Goal: Navigation & Orientation: Find specific page/section

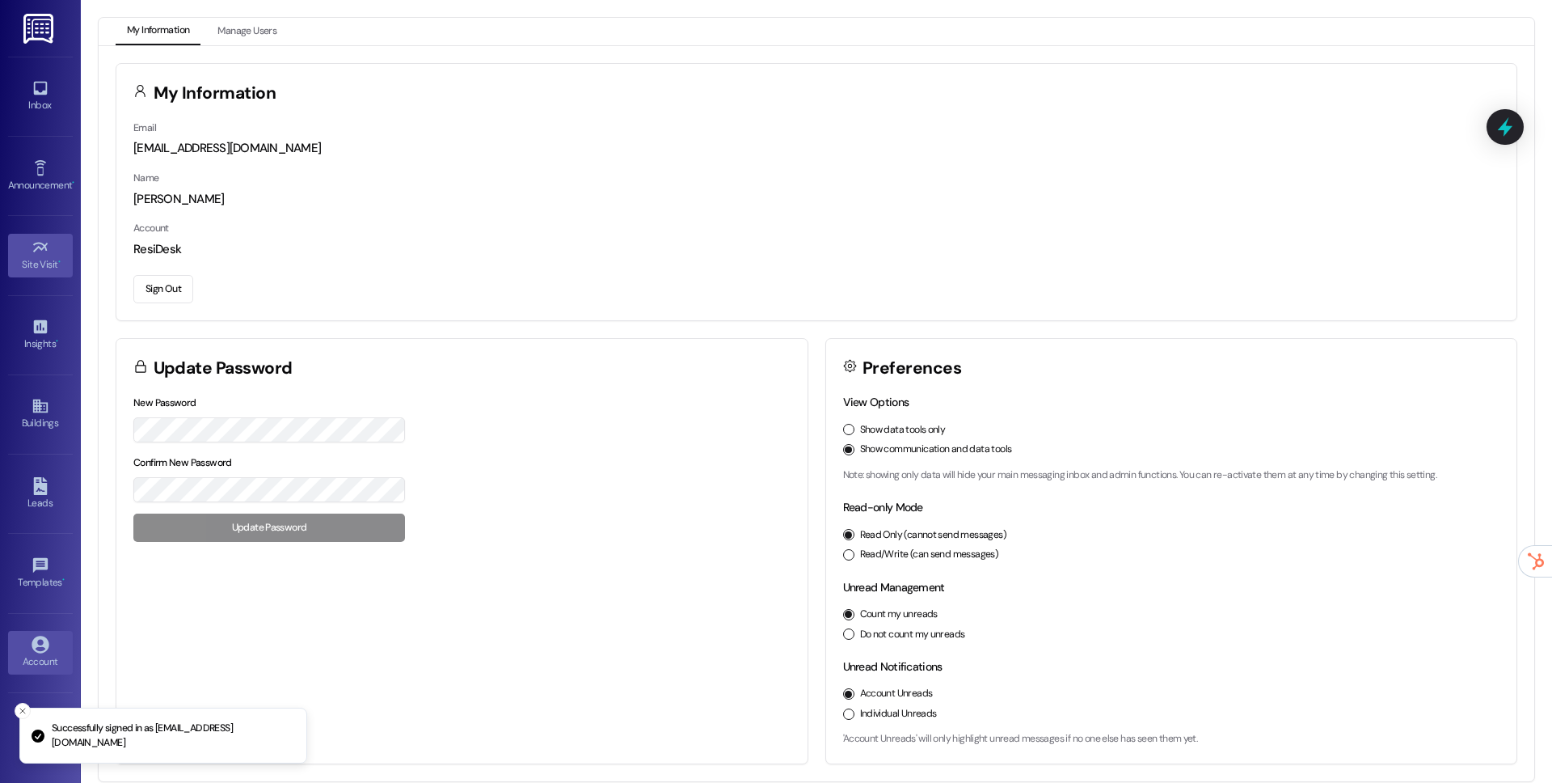
click at [36, 261] on div "Site Visit •" at bounding box center [40, 264] width 81 height 16
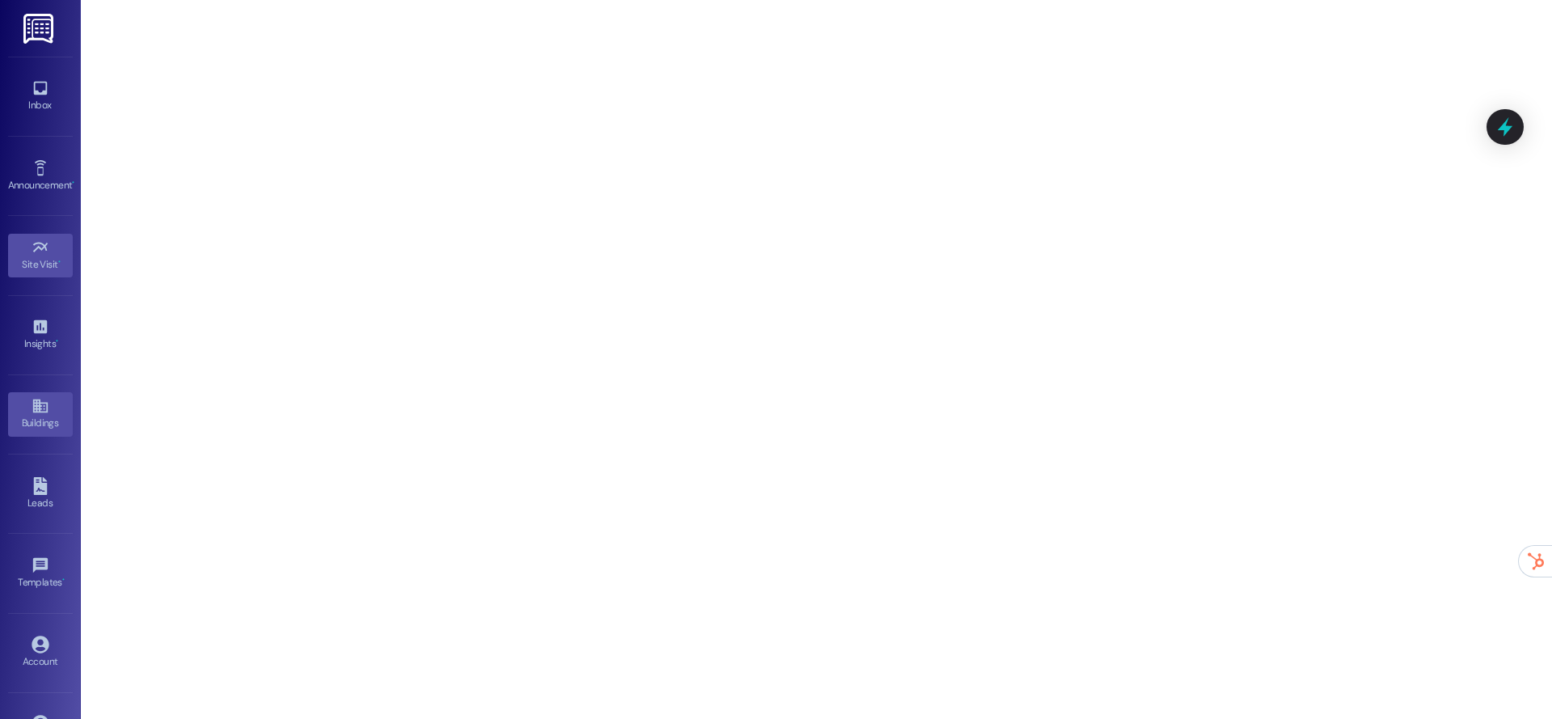
click at [23, 408] on link "Buildings" at bounding box center [40, 414] width 65 height 44
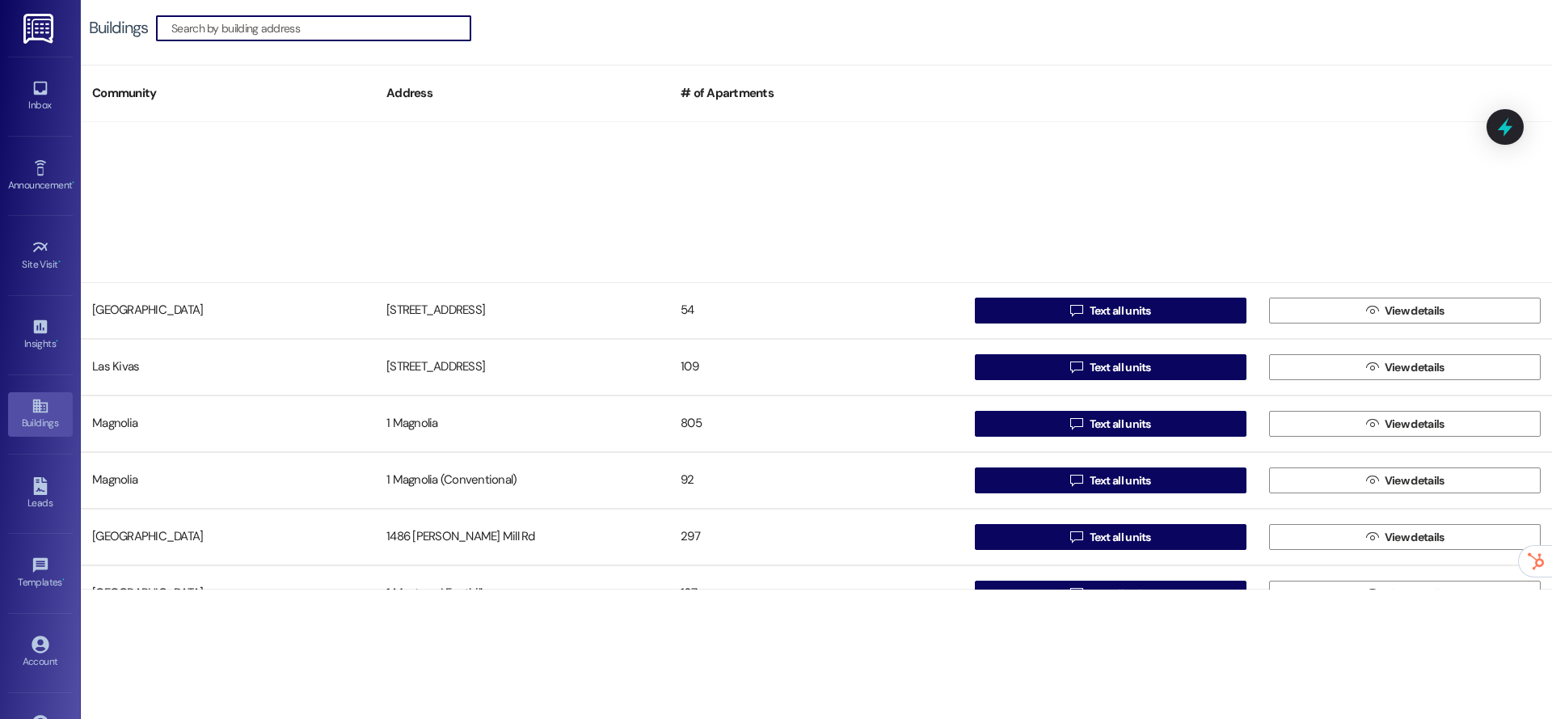
scroll to position [1426, 0]
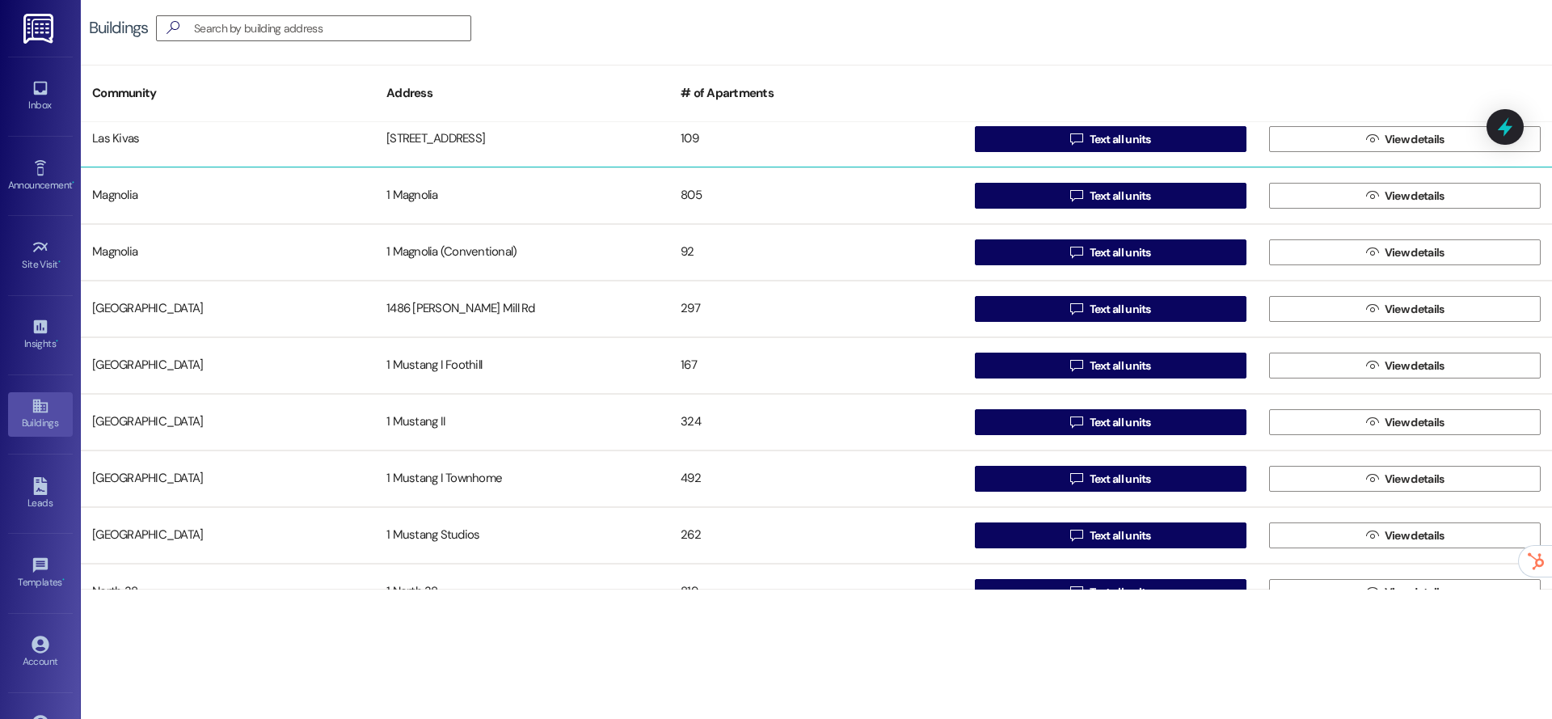
click at [279, 158] on div "Las Kivas [STREET_ADDRESS]  Text all units  View details" at bounding box center [817, 139] width 1472 height 57
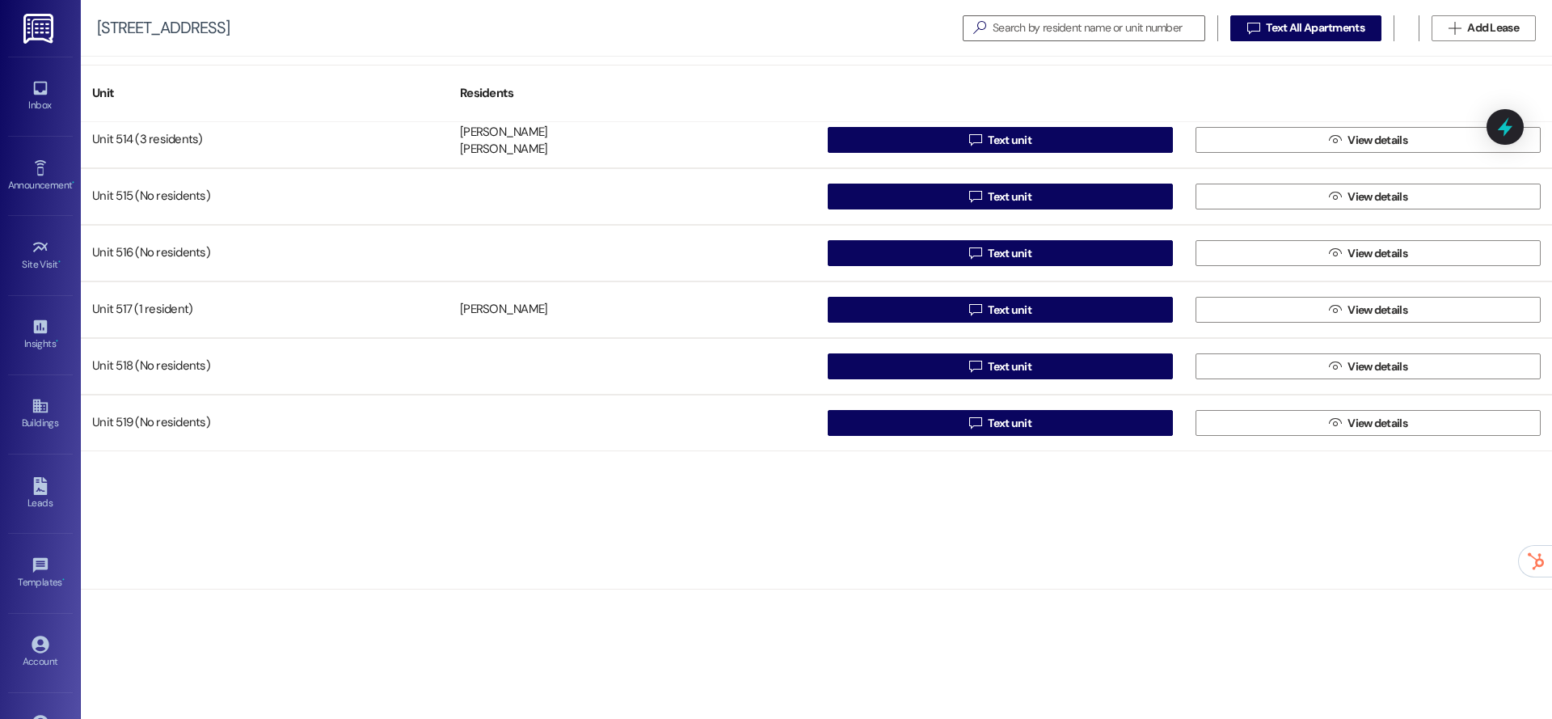
scroll to position [5702, 0]
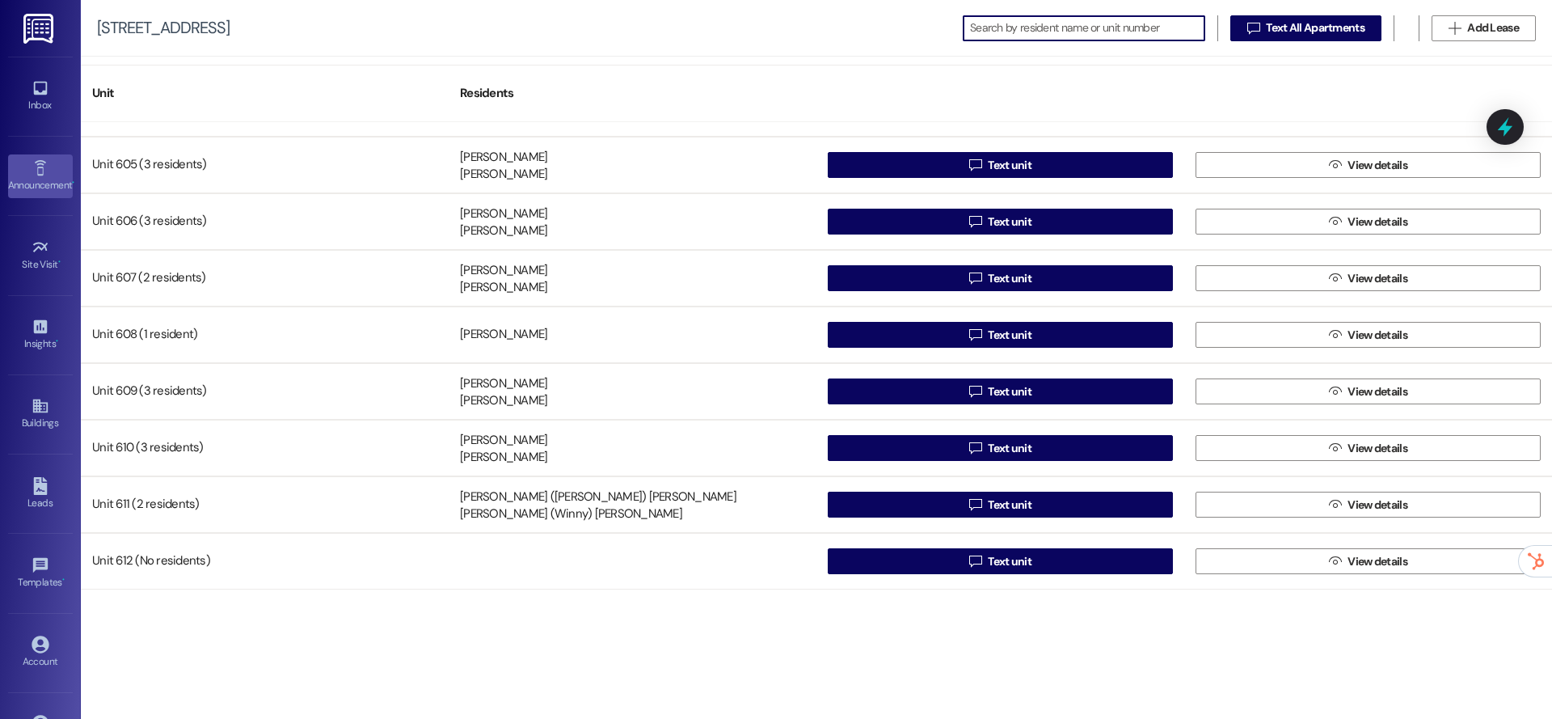
click at [32, 168] on icon at bounding box center [41, 168] width 18 height 18
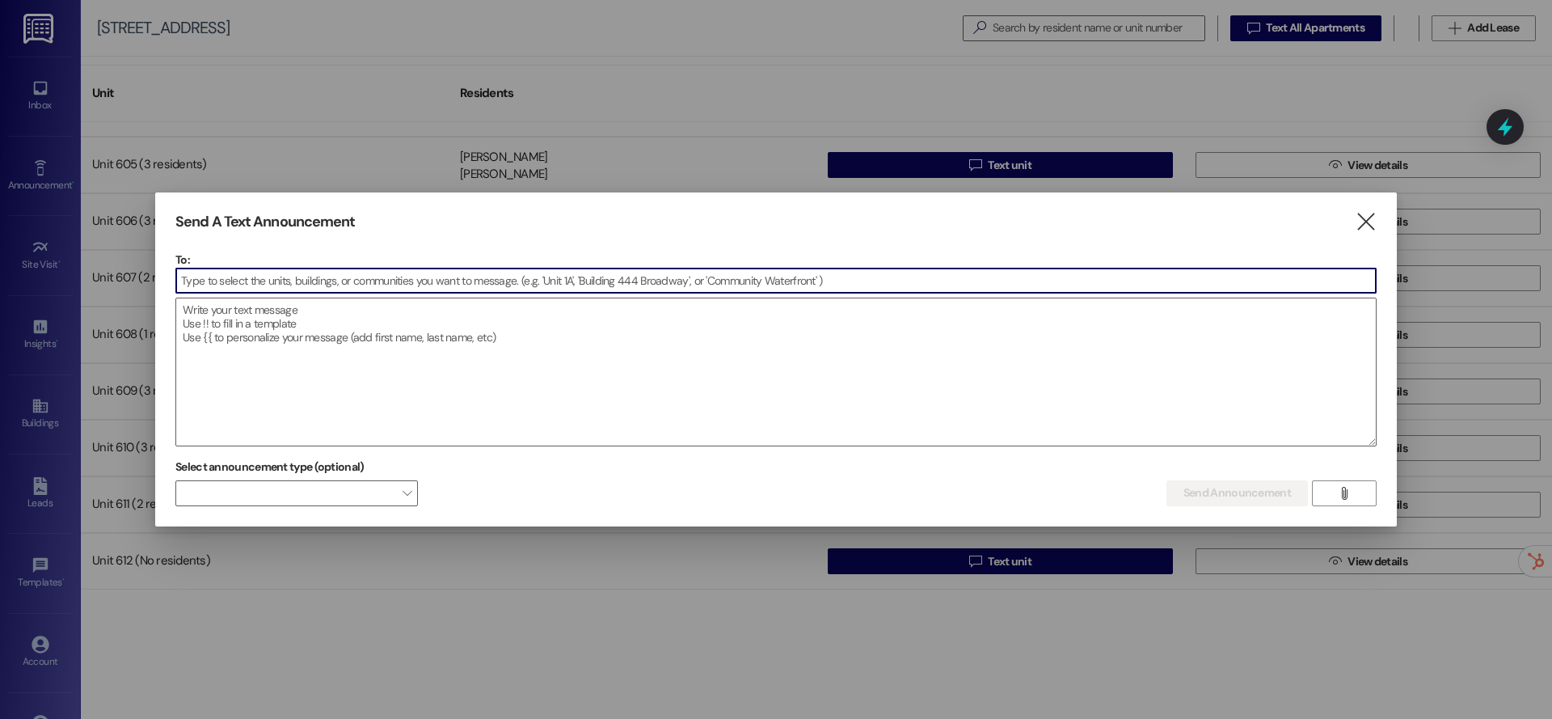
click at [57, 109] on div at bounding box center [776, 359] width 1552 height 719
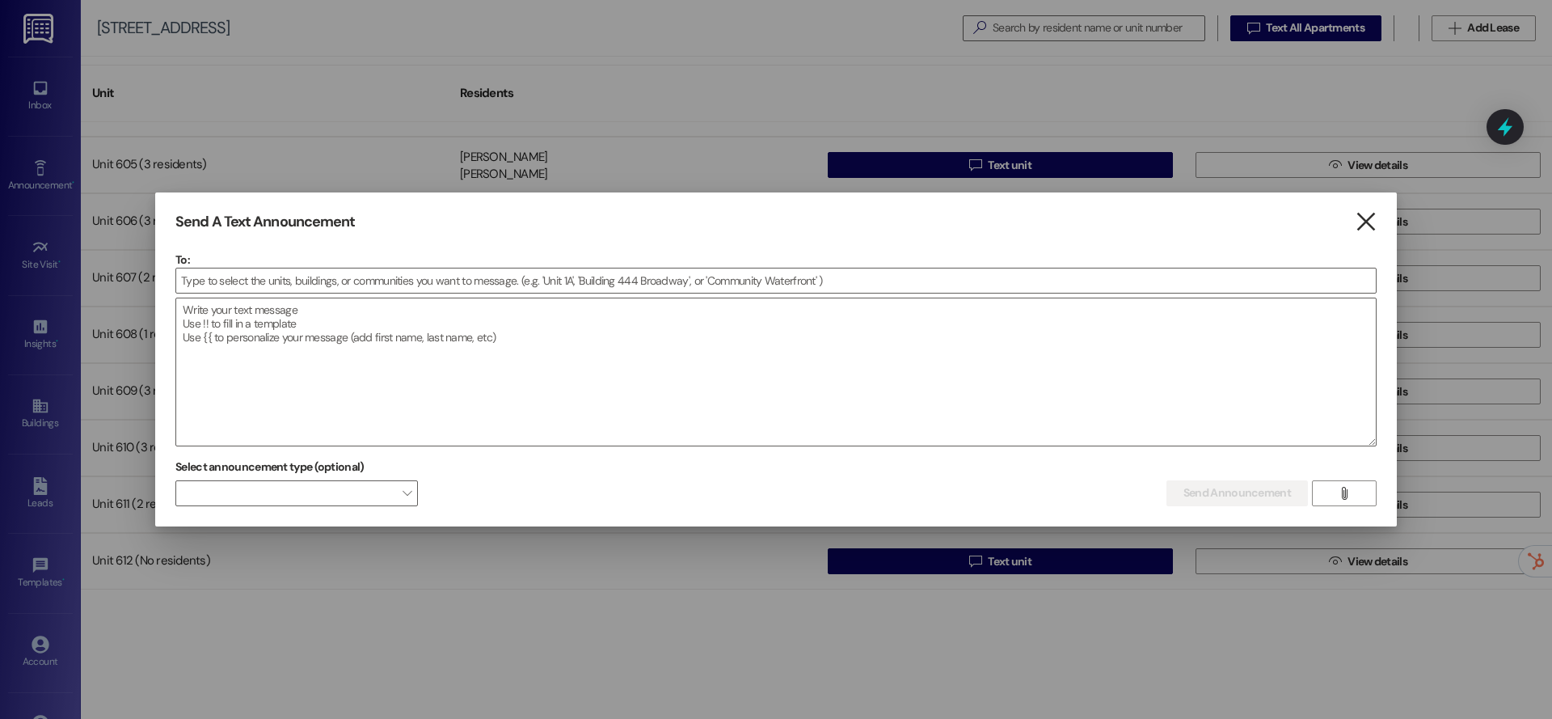
click at [1374, 223] on icon "" at bounding box center [1366, 221] width 22 height 17
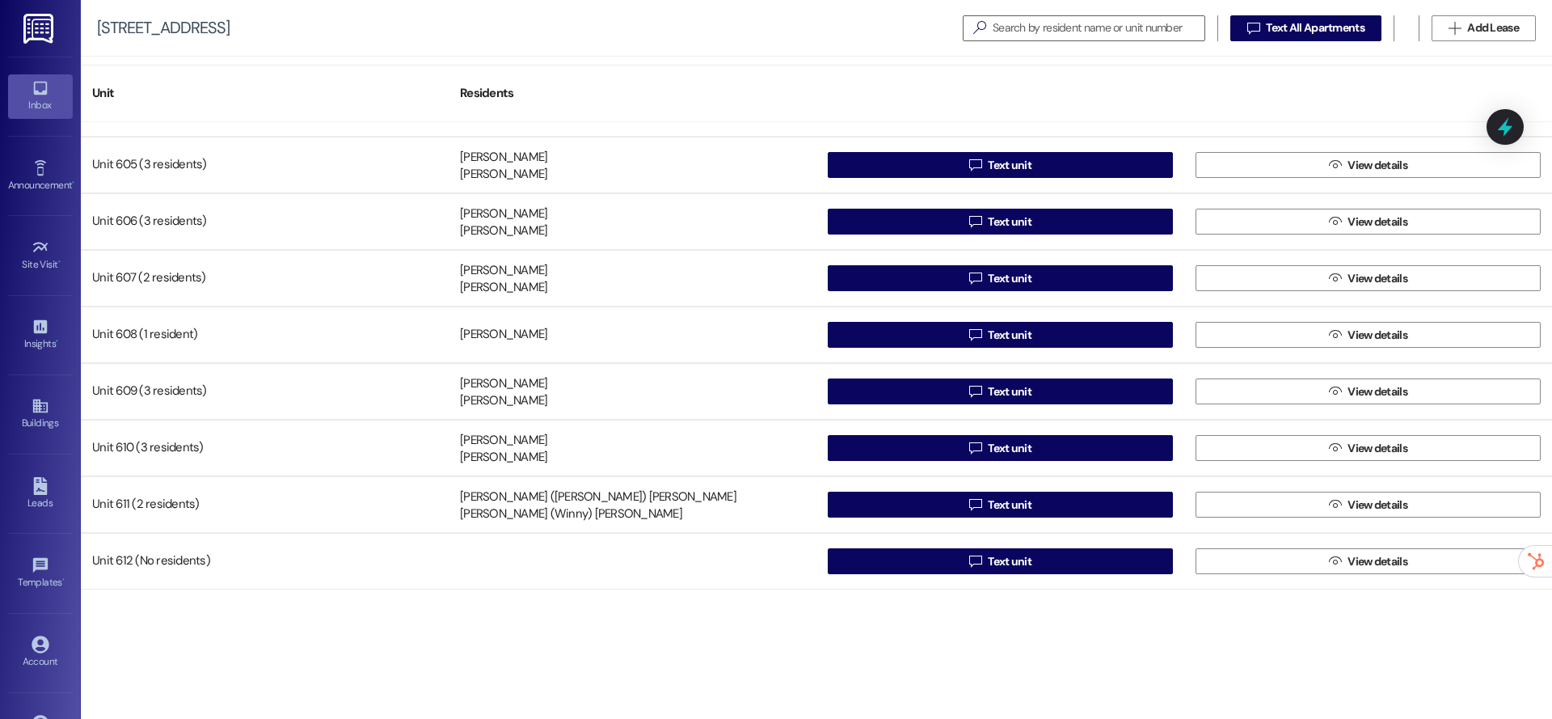
click at [58, 102] on div "Inbox" at bounding box center [40, 105] width 81 height 16
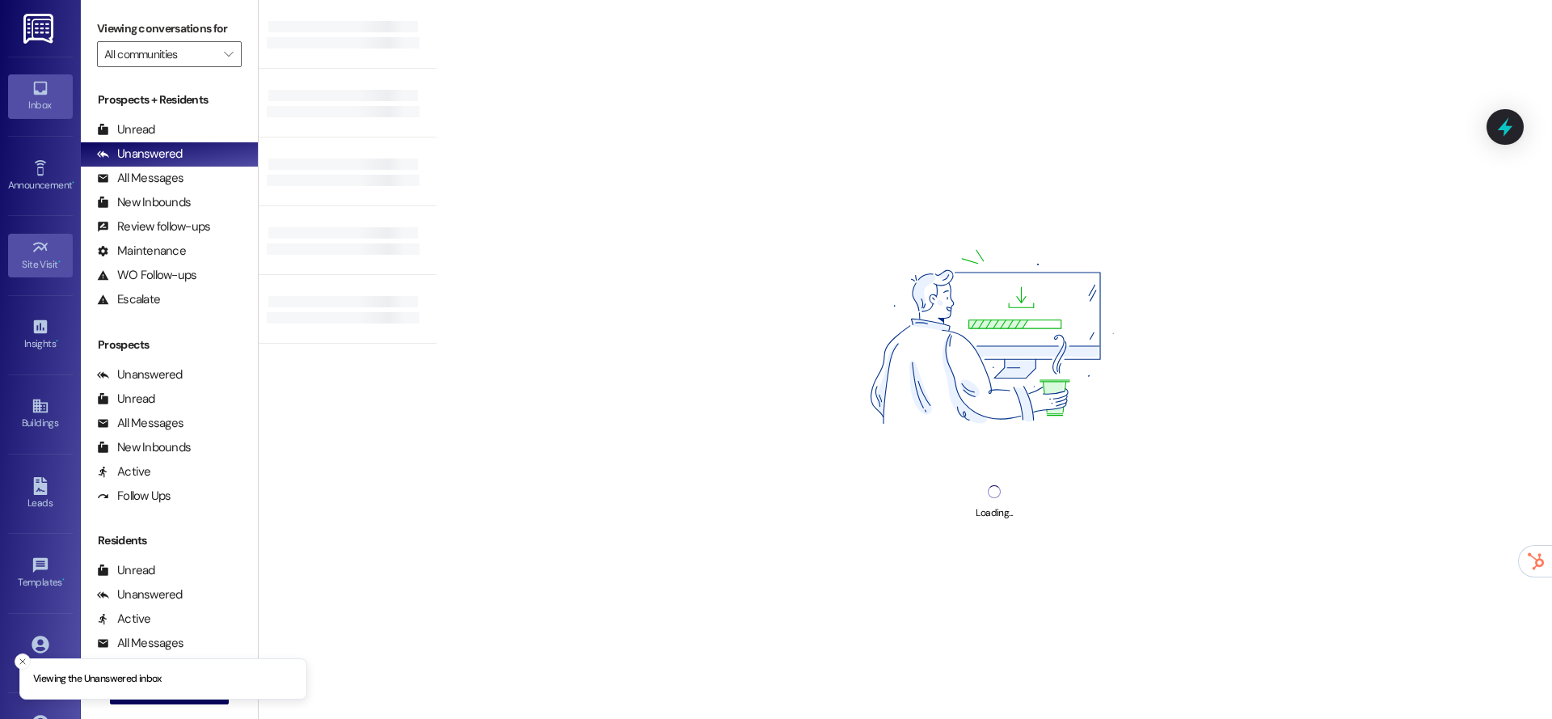
click at [22, 272] on div "Site Visit •" at bounding box center [40, 264] width 81 height 16
